Goal: Information Seeking & Learning: Learn about a topic

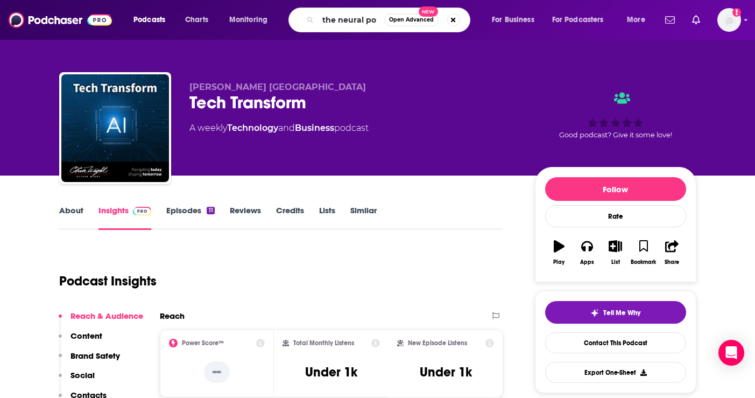
type input "the neural pod"
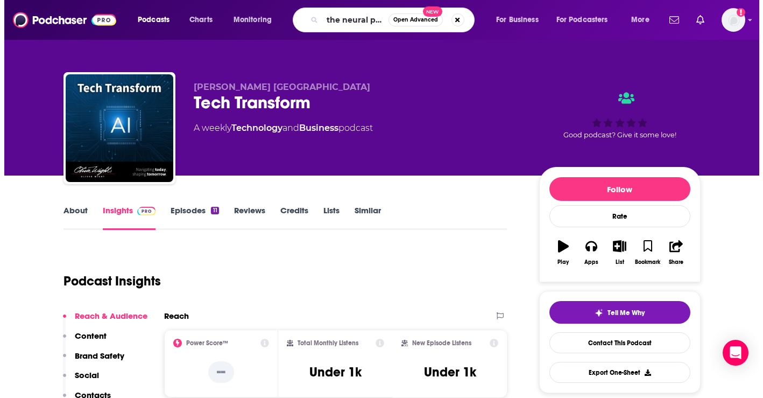
scroll to position [0, 2]
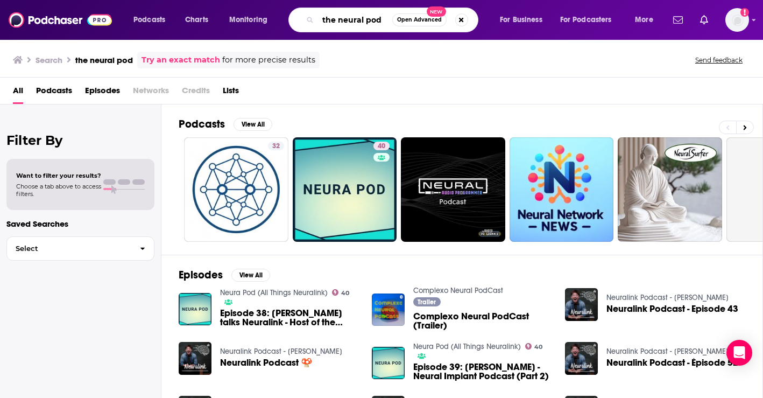
click at [366, 22] on input "the neural pod" at bounding box center [355, 19] width 74 height 17
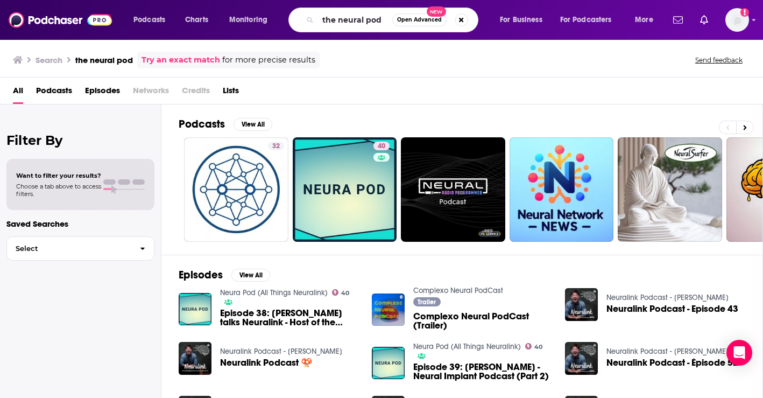
click at [462, 111] on div "Podcasts View All 32 40 + 261" at bounding box center [471, 179] width 584 height 150
click at [383, 19] on input "the neural pod" at bounding box center [355, 19] width 74 height 17
type input "the neural pod AI podcast"
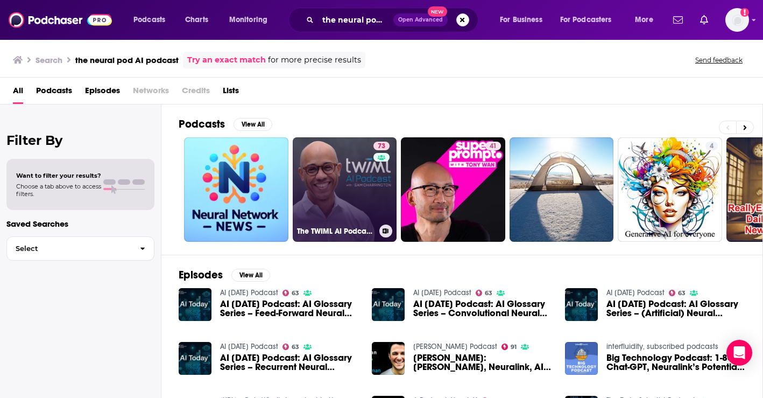
click at [343, 219] on link "73 The TWIML AI Podcast (formerly This Week in Machine Learning & Artificial In…" at bounding box center [345, 189] width 104 height 104
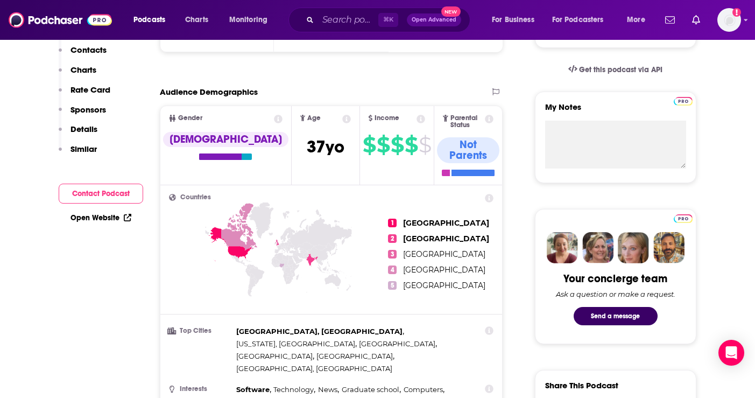
scroll to position [32, 0]
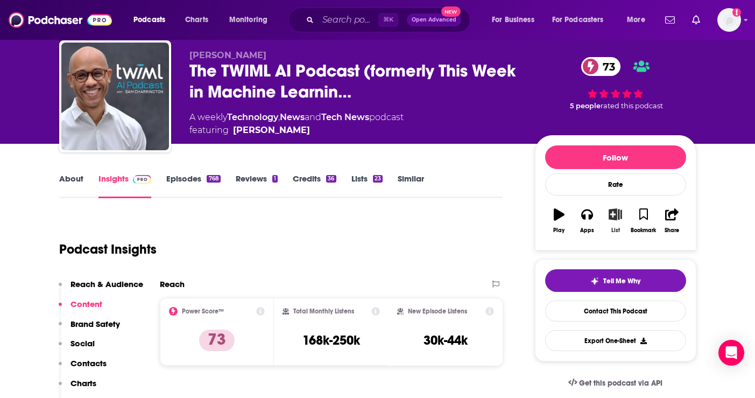
click at [620, 217] on icon "button" at bounding box center [615, 214] width 13 height 12
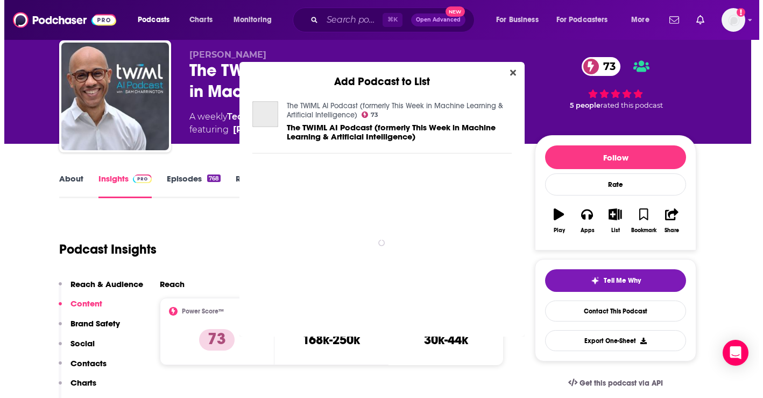
scroll to position [0, 0]
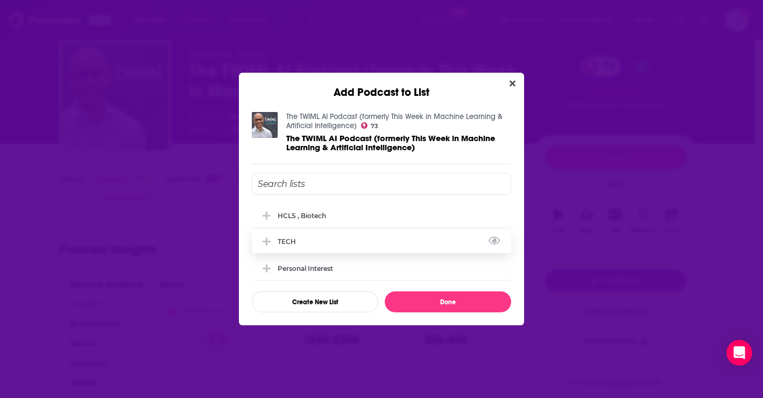
click at [285, 238] on div "TECH" at bounding box center [290, 241] width 25 height 8
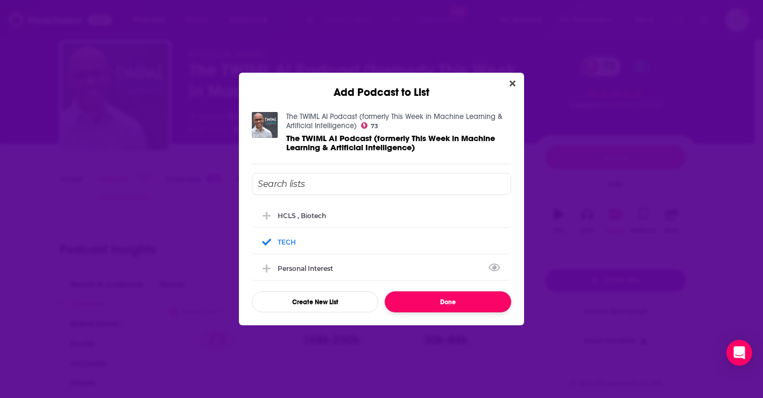
click at [466, 305] on button "Done" at bounding box center [448, 301] width 126 height 21
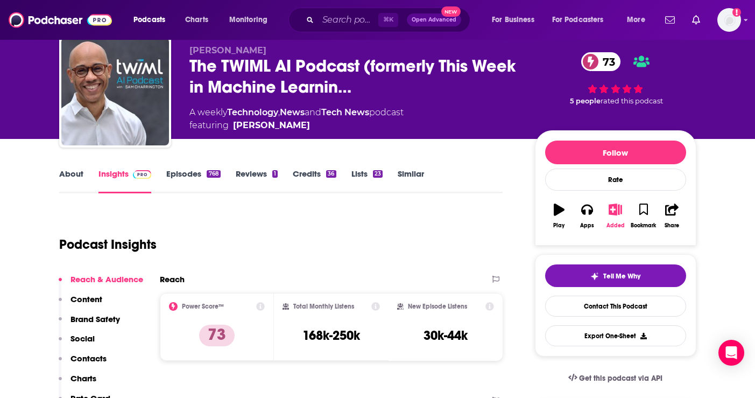
scroll to position [34, 0]
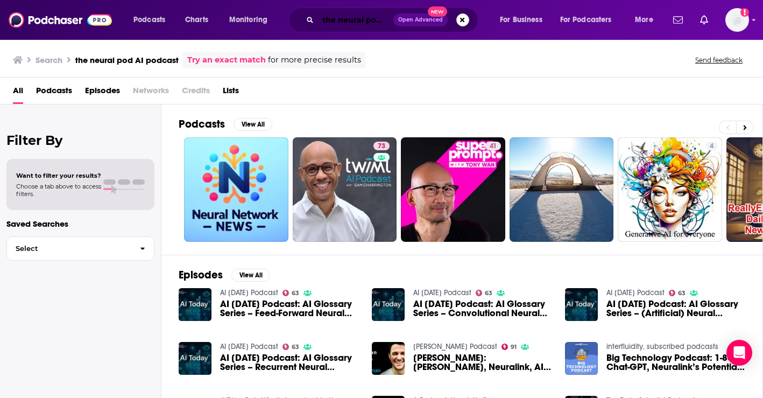
click at [389, 19] on input "the neural pod AI podcast" at bounding box center [355, 19] width 75 height 17
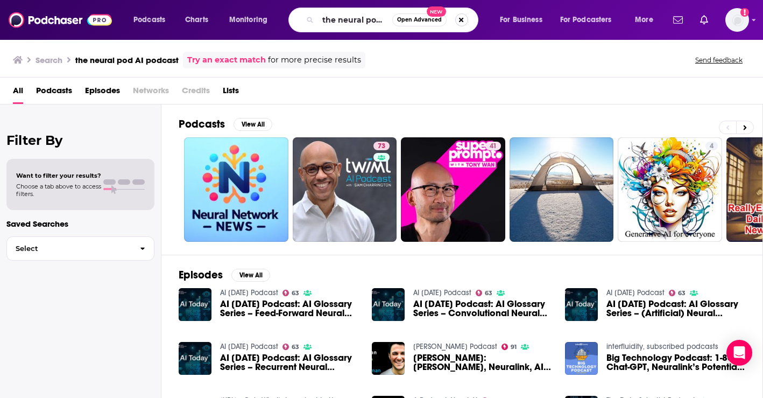
click at [459, 16] on button "Search podcasts, credits, & more..." at bounding box center [461, 19] width 13 height 13
type input "s"
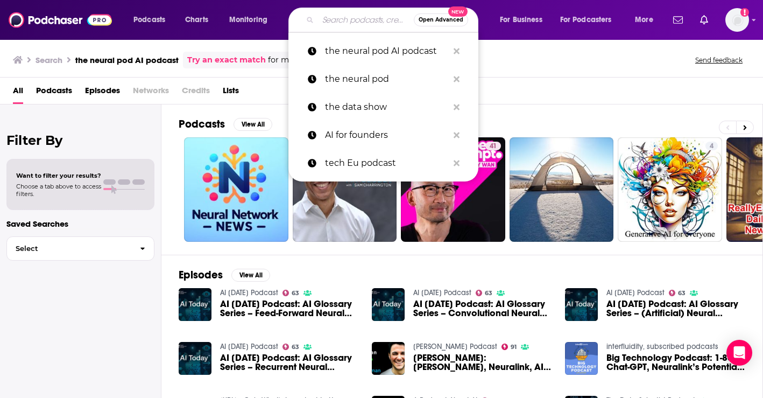
click at [548, 110] on div "Podcasts View All 73 41 4 + 20" at bounding box center [471, 179] width 584 height 150
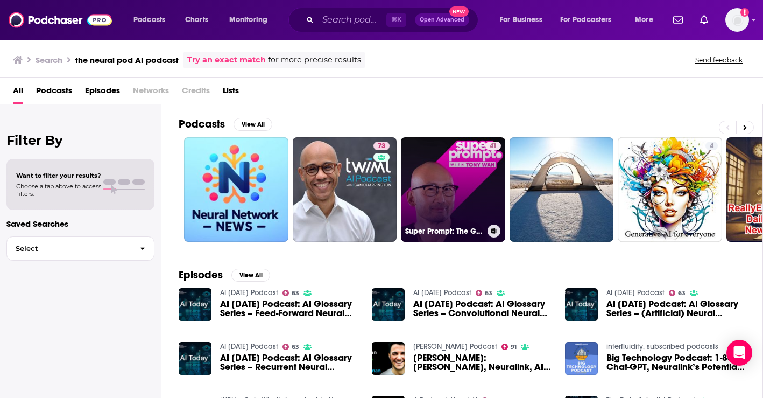
click at [472, 176] on link "41 Super Prompt: The Generative AI Podcast" at bounding box center [453, 189] width 104 height 104
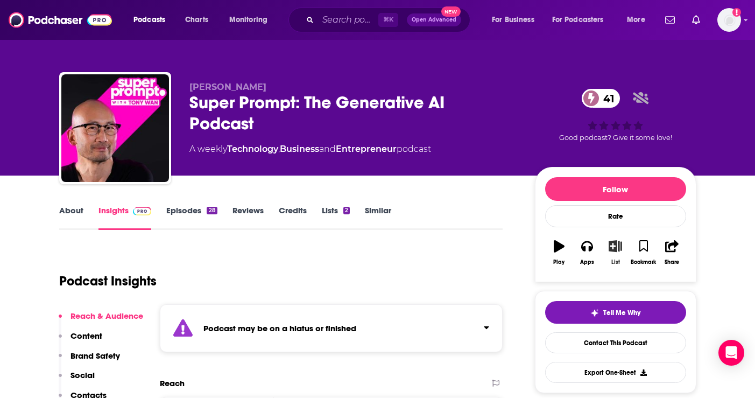
click at [615, 247] on icon "button" at bounding box center [615, 246] width 13 height 12
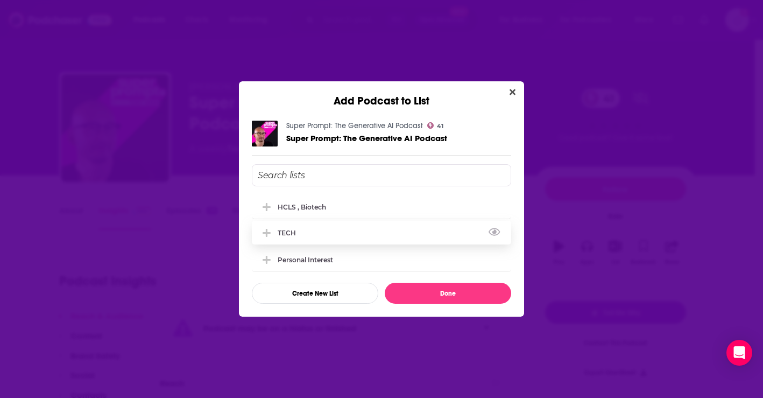
click at [379, 237] on div "TECH" at bounding box center [381, 233] width 259 height 24
click at [408, 229] on div "TECH" at bounding box center [381, 233] width 259 height 24
click at [270, 233] on icon "Add Podcast To List" at bounding box center [267, 233] width 8 height 10
click at [432, 292] on button "Done" at bounding box center [448, 293] width 126 height 21
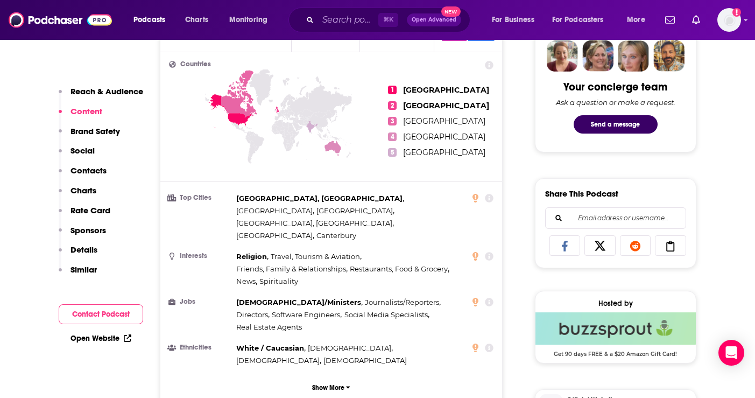
scroll to position [537, 0]
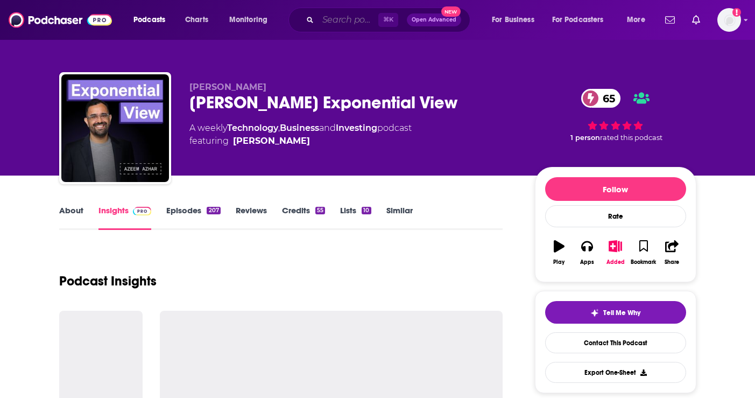
click at [373, 22] on input "Search podcasts, credits, & more..." at bounding box center [348, 19] width 60 height 17
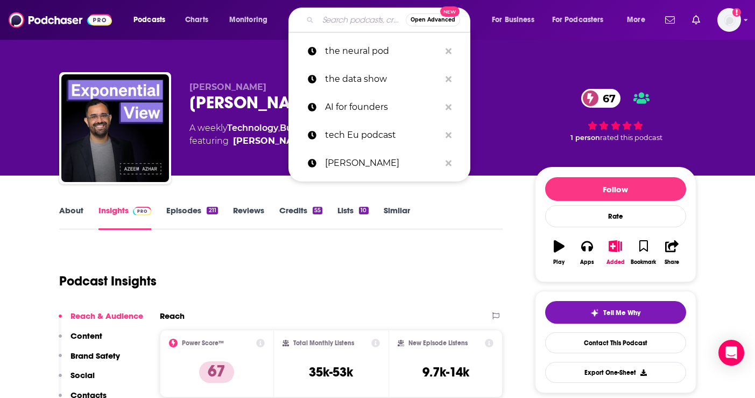
click at [505, 98] on div "[PERSON_NAME] Exponential View 67" at bounding box center [353, 102] width 328 height 21
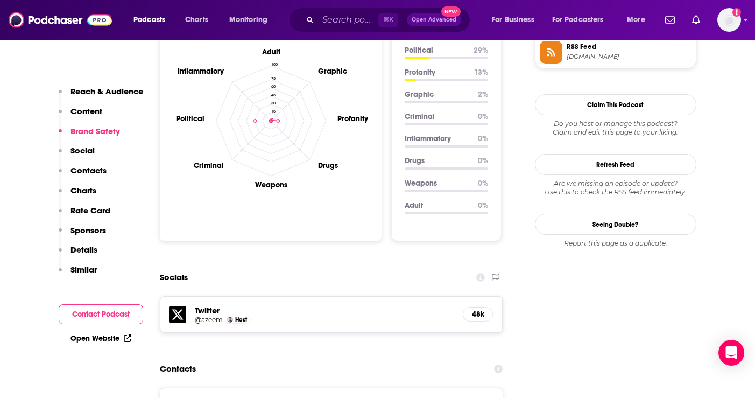
scroll to position [715, 0]
